Goal: Task Accomplishment & Management: Use online tool/utility

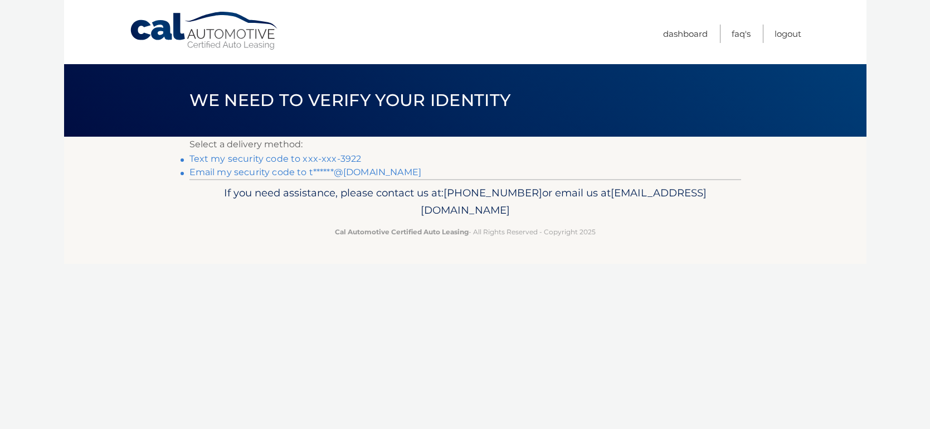
click at [203, 161] on link "Text my security code to xxx-xxx-3922" at bounding box center [276, 158] width 172 height 11
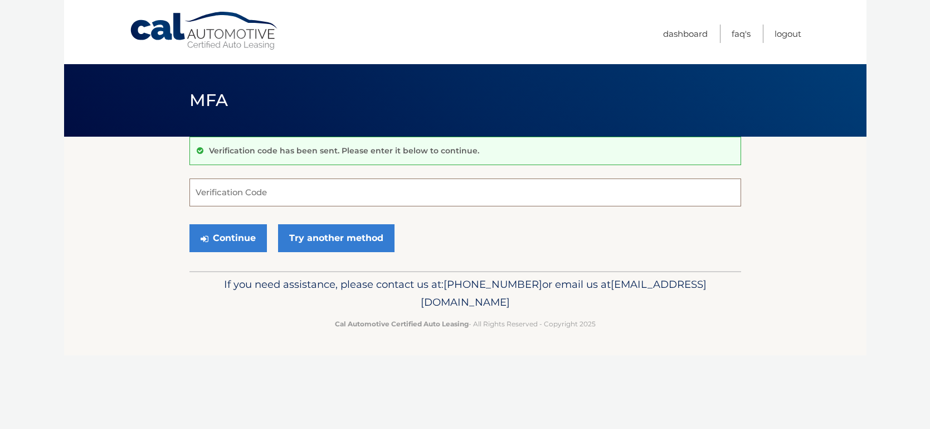
click at [215, 190] on input "Verification Code" at bounding box center [466, 192] width 552 height 28
type input "504792"
click at [225, 240] on button "Continue" at bounding box center [228, 238] width 77 height 28
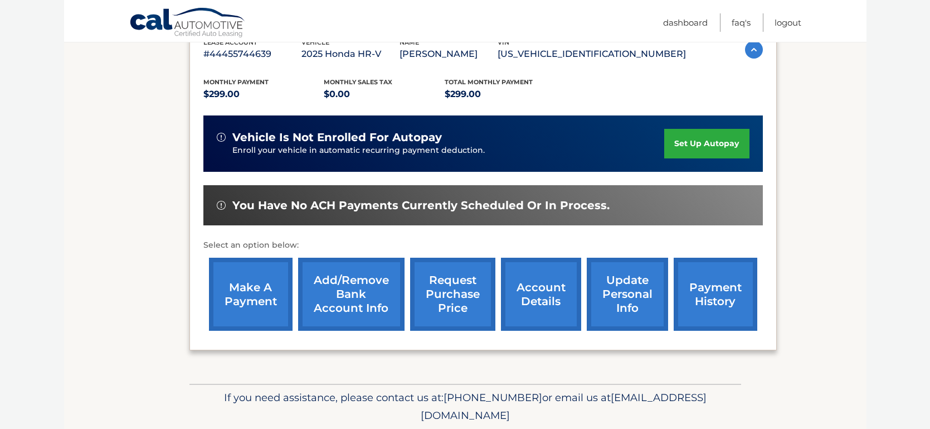
scroll to position [245, 0]
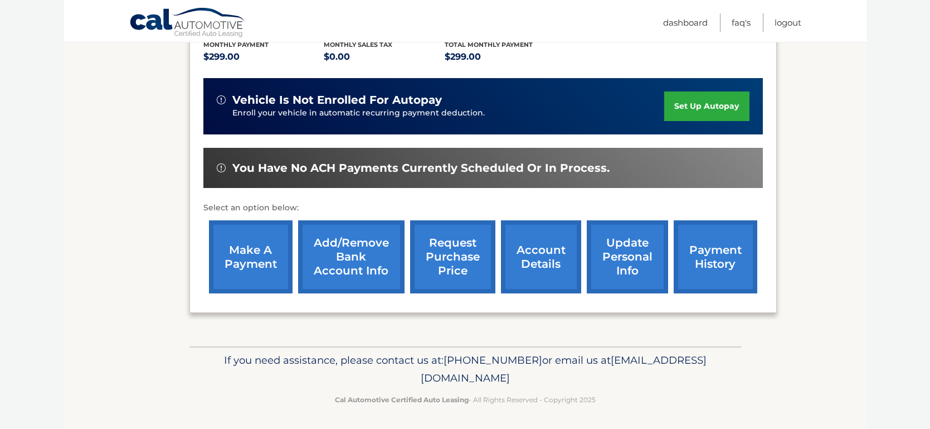
click at [263, 253] on link "make a payment" at bounding box center [251, 256] width 84 height 73
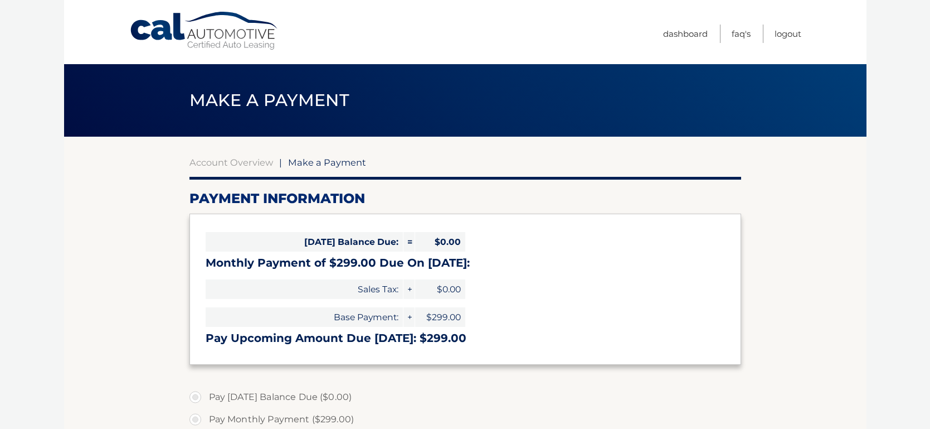
select select "YjNlNDE3YWYtOTNmMi00YmVhLTg3ZjUtZGFlMTdmZjU2ODFm"
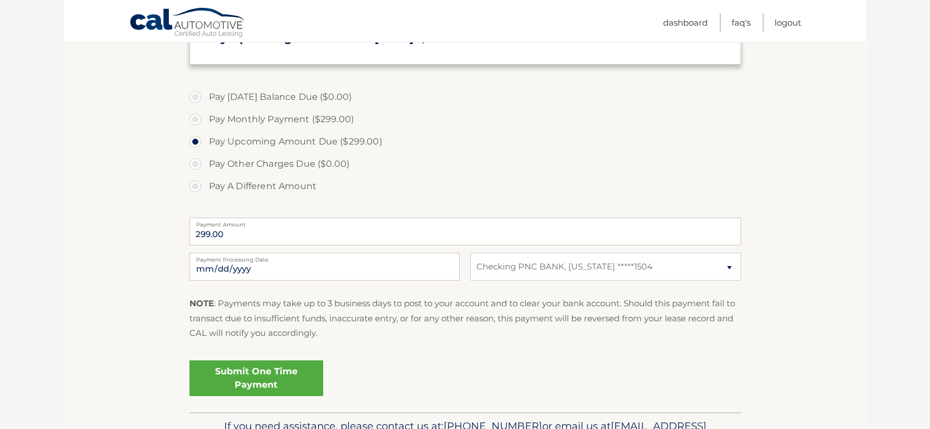
scroll to position [307, 0]
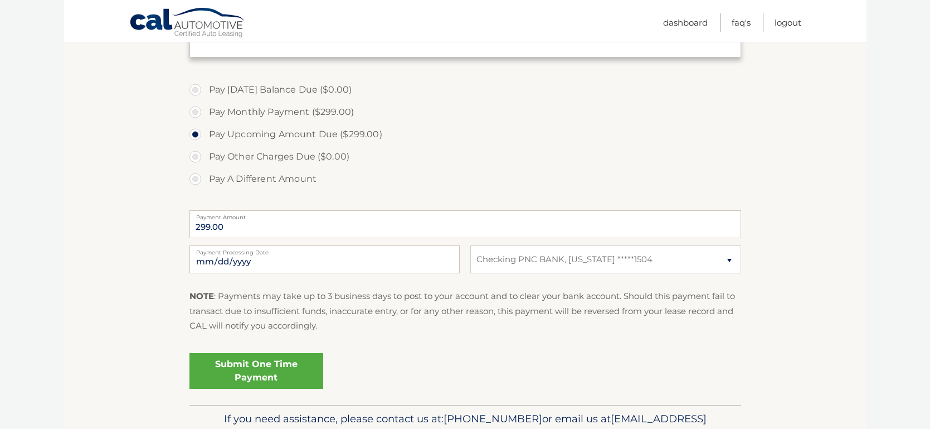
click at [247, 375] on link "Submit One Time Payment" at bounding box center [257, 371] width 134 height 36
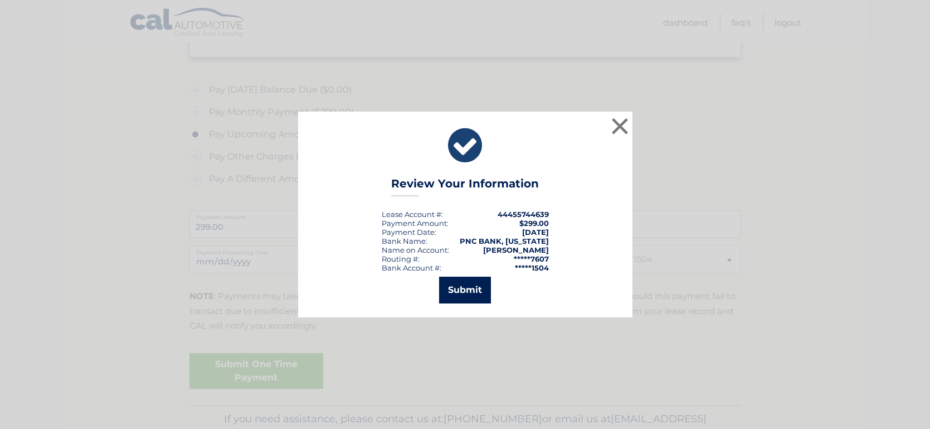
click at [467, 292] on button "Submit" at bounding box center [465, 289] width 52 height 27
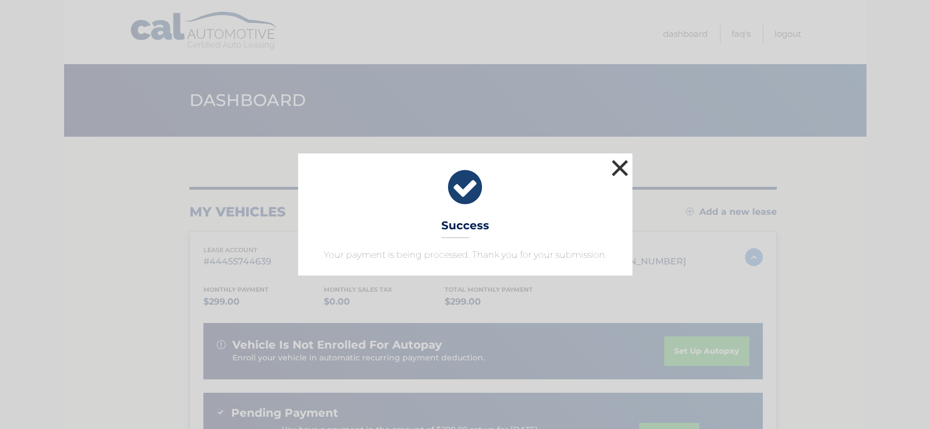
click at [623, 167] on button "×" at bounding box center [620, 168] width 22 height 22
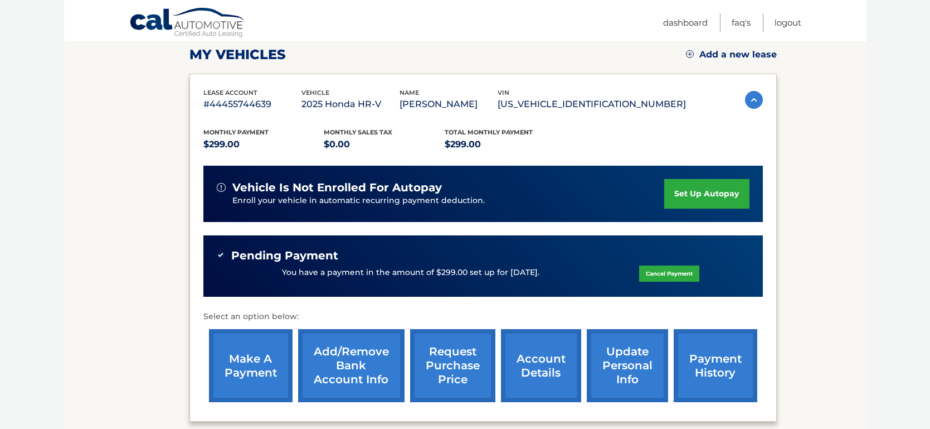
scroll to position [161, 0]
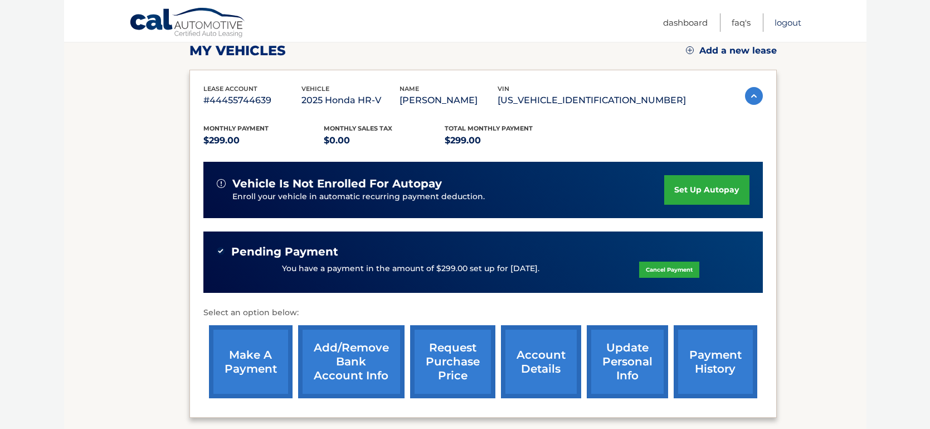
click at [792, 23] on link "Logout" at bounding box center [788, 22] width 27 height 18
